Goal: Task Accomplishment & Management: Use online tool/utility

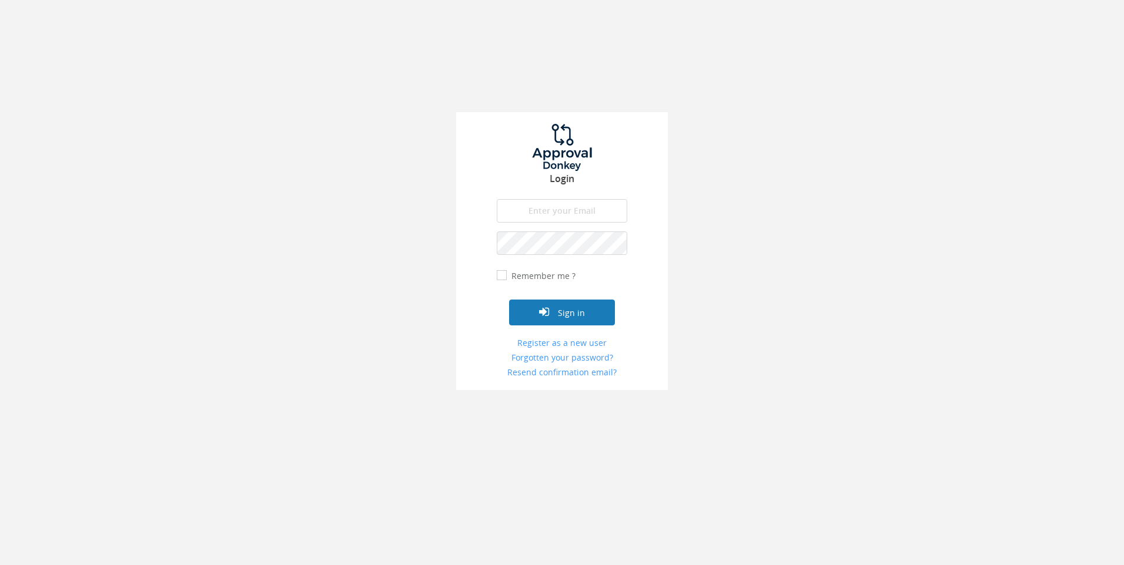
type input "[EMAIL_ADDRESS][DOMAIN_NAME]"
click at [562, 312] on button "Sign in" at bounding box center [562, 313] width 106 height 26
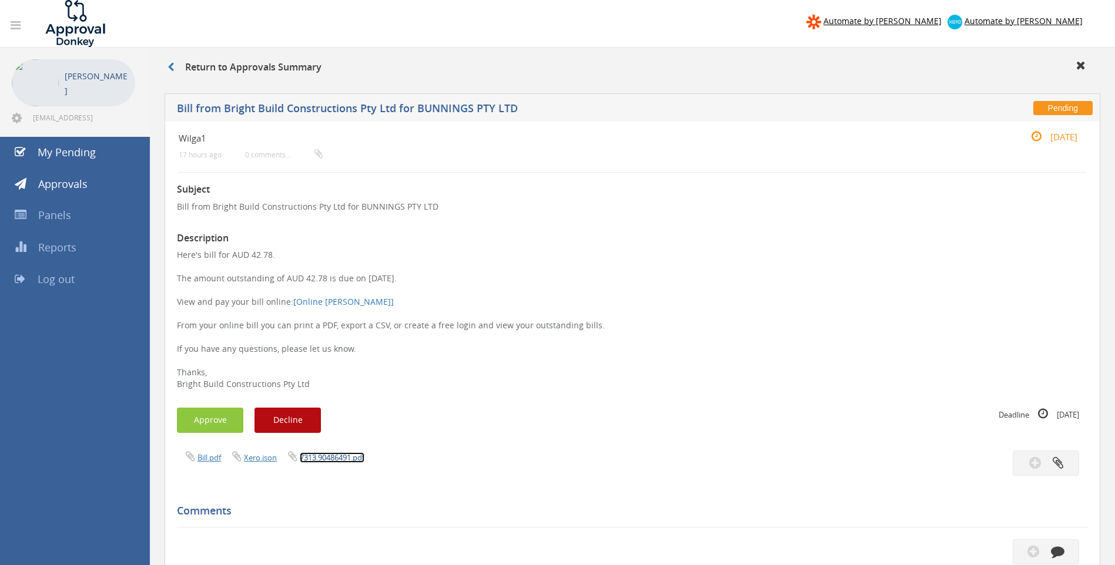
click at [328, 456] on link "7313.90486491.pdf" at bounding box center [332, 458] width 65 height 11
click at [208, 415] on button "Approve" at bounding box center [210, 420] width 66 height 25
click at [210, 458] on link "Bill.pdf" at bounding box center [209, 458] width 24 height 11
click at [213, 418] on button "Approve" at bounding box center [210, 420] width 66 height 25
click at [210, 459] on link "Bill.pdf" at bounding box center [209, 458] width 24 height 11
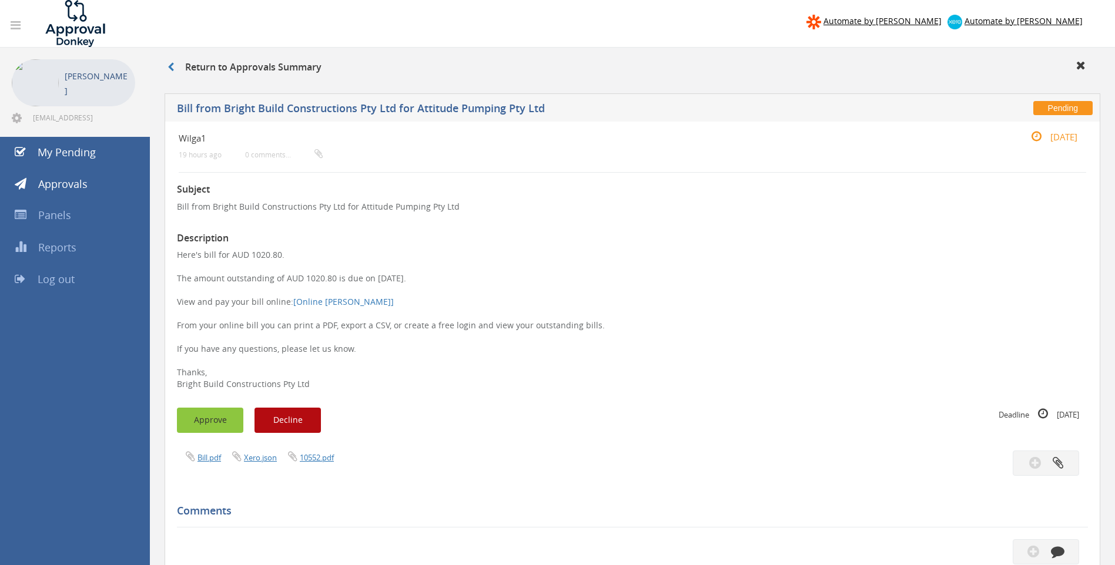
click at [207, 426] on button "Approve" at bounding box center [210, 420] width 66 height 25
click at [213, 455] on link "Bill.pdf" at bounding box center [209, 458] width 24 height 11
click at [215, 419] on button "Approve" at bounding box center [210, 420] width 66 height 25
